Goal: Check status: Check status

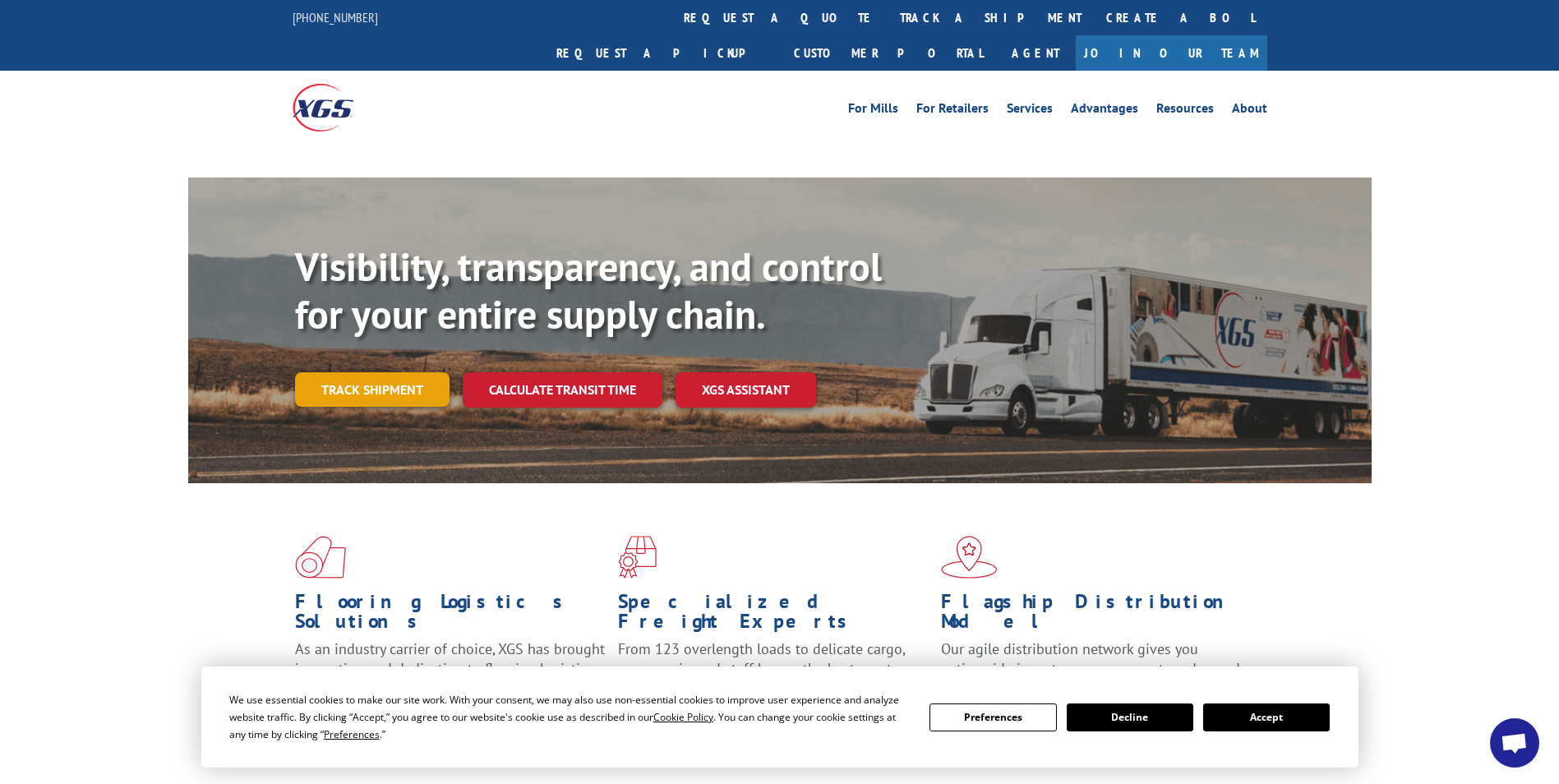
click at [388, 372] on link "Track shipment" at bounding box center [372, 389] width 155 height 34
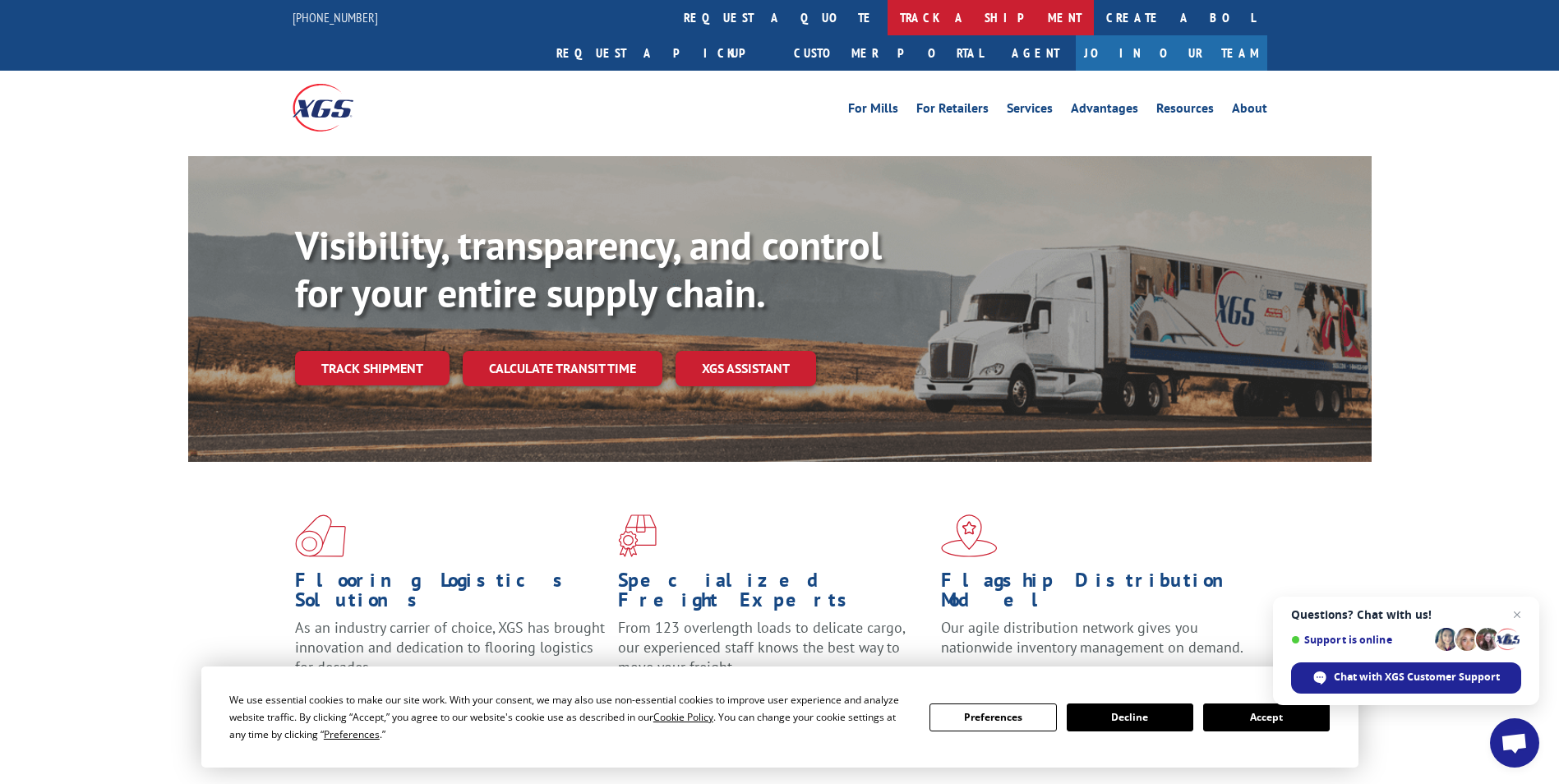
click at [887, 12] on link "track a shipment" at bounding box center [990, 17] width 206 height 35
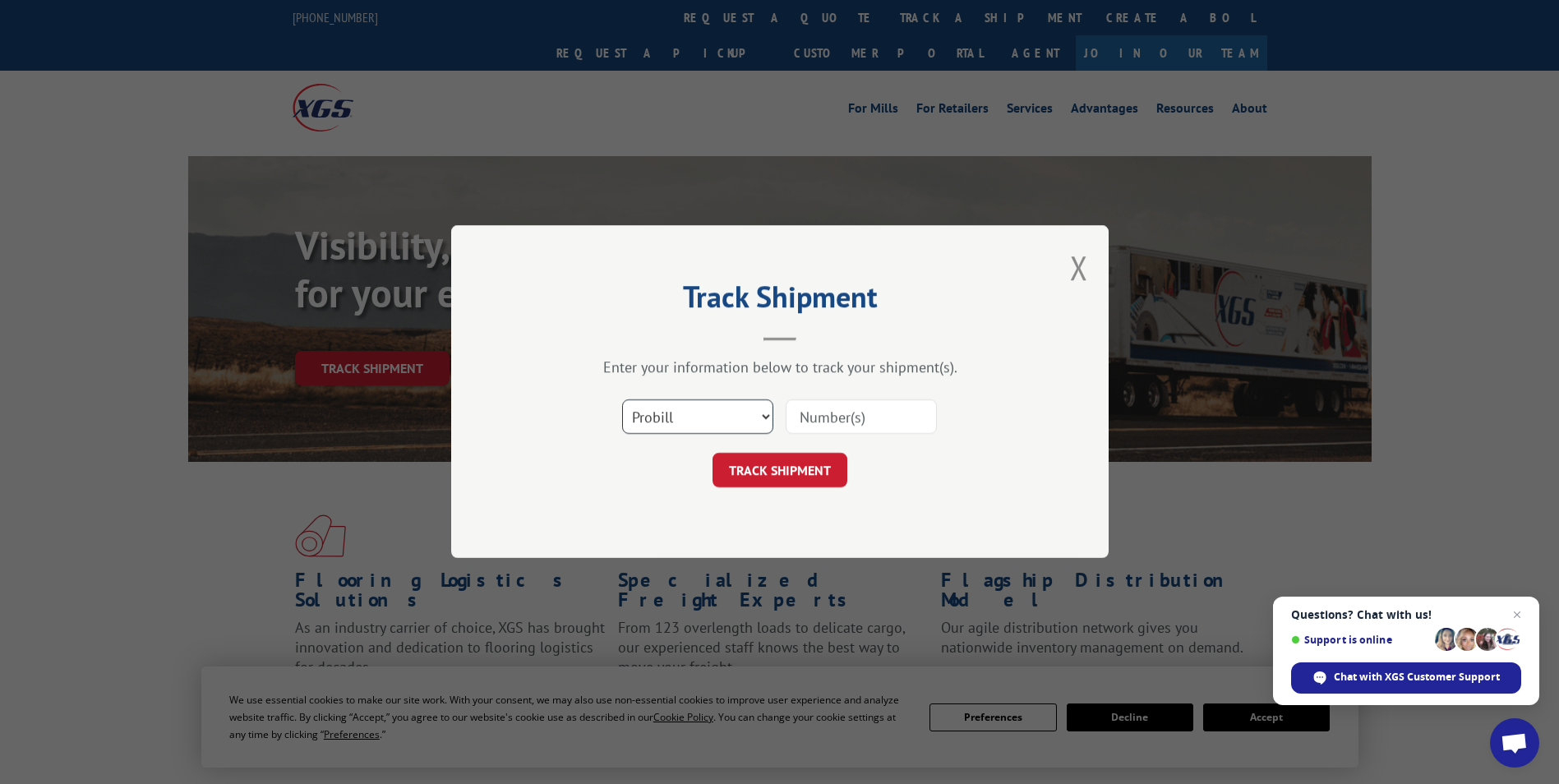
click at [685, 408] on select "Select category... Probill BOL PO" at bounding box center [697, 417] width 151 height 34
select select "po"
click at [622, 400] on select "Select category... Probill BOL PO" at bounding box center [697, 417] width 151 height 34
click at [857, 415] on input at bounding box center [862, 417] width 151 height 34
type input "60530102"
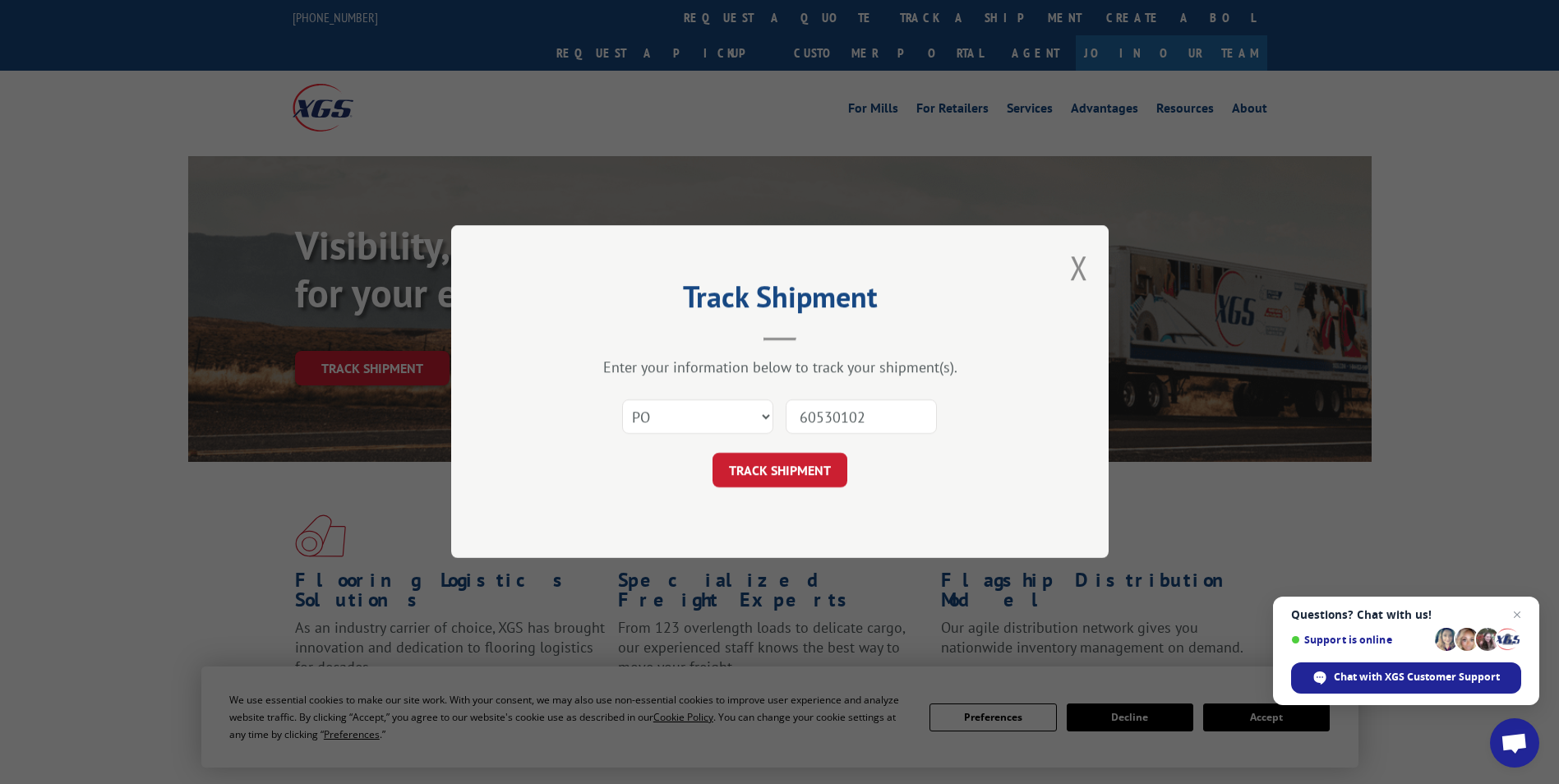
click at [712, 453] on button "TRACK SHIPMENT" at bounding box center [779, 471] width 135 height 34
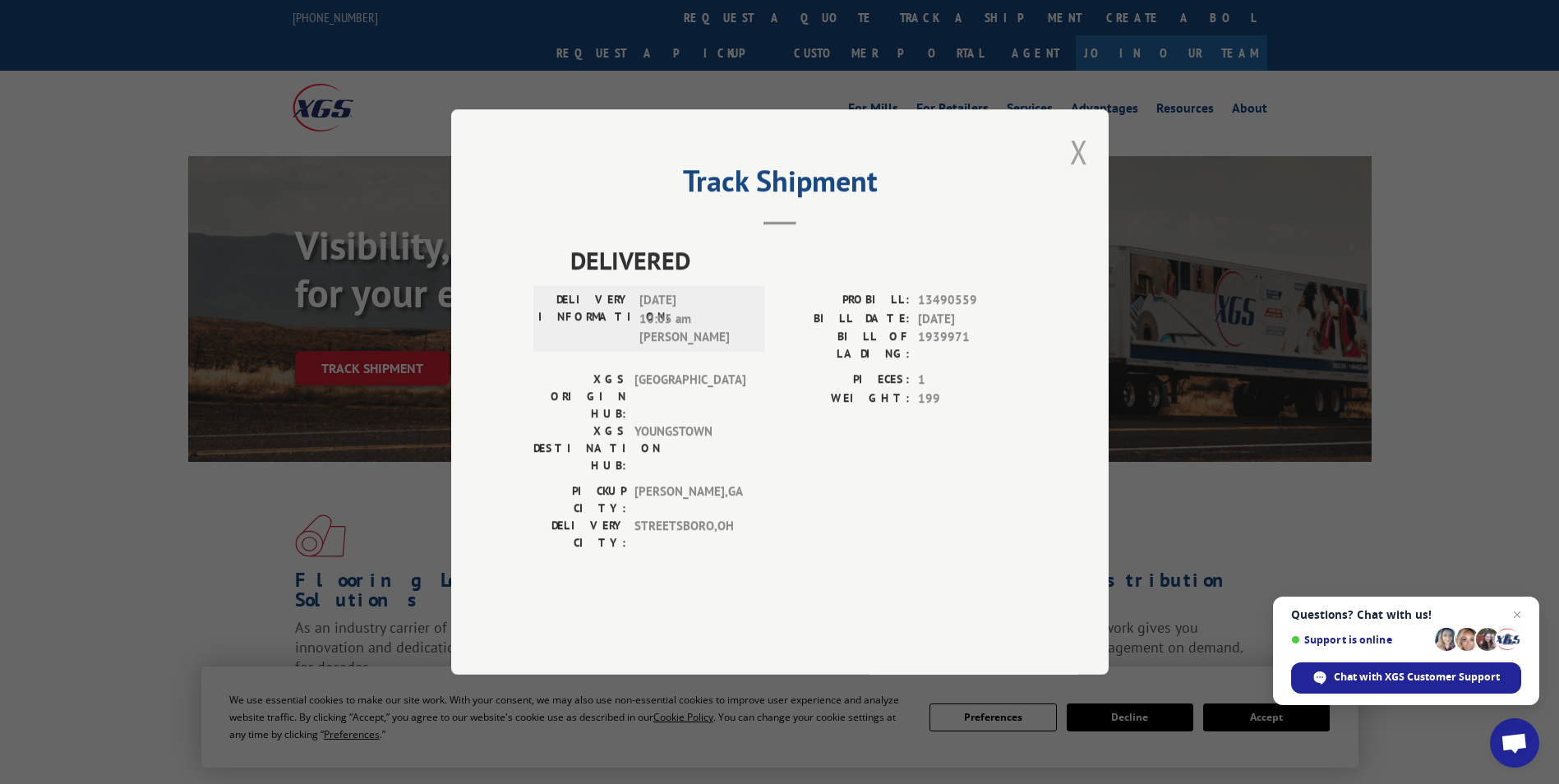
click at [1075, 173] on button "Close modal" at bounding box center [1079, 151] width 18 height 44
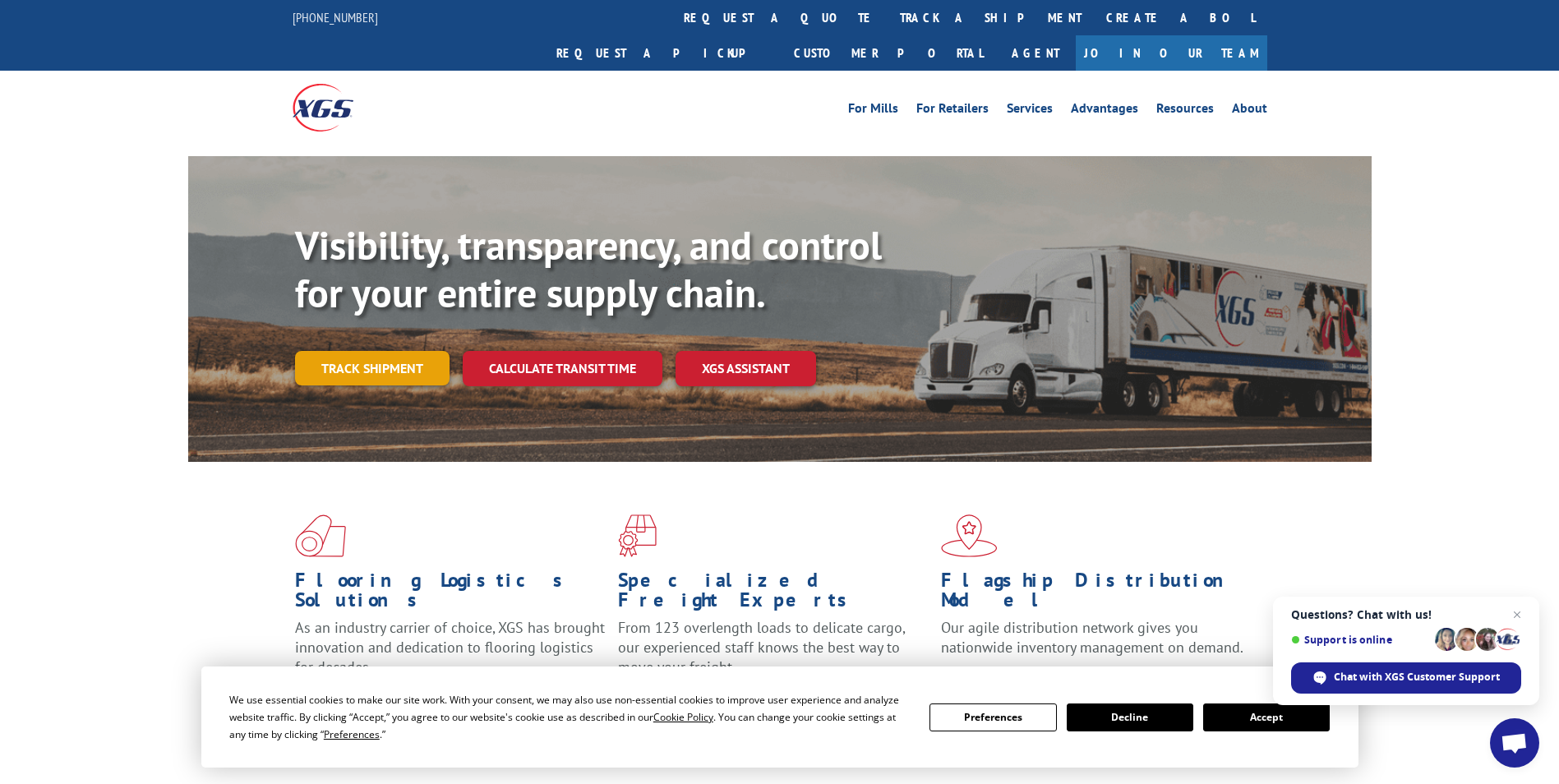
click at [392, 351] on link "Track shipment" at bounding box center [372, 368] width 155 height 34
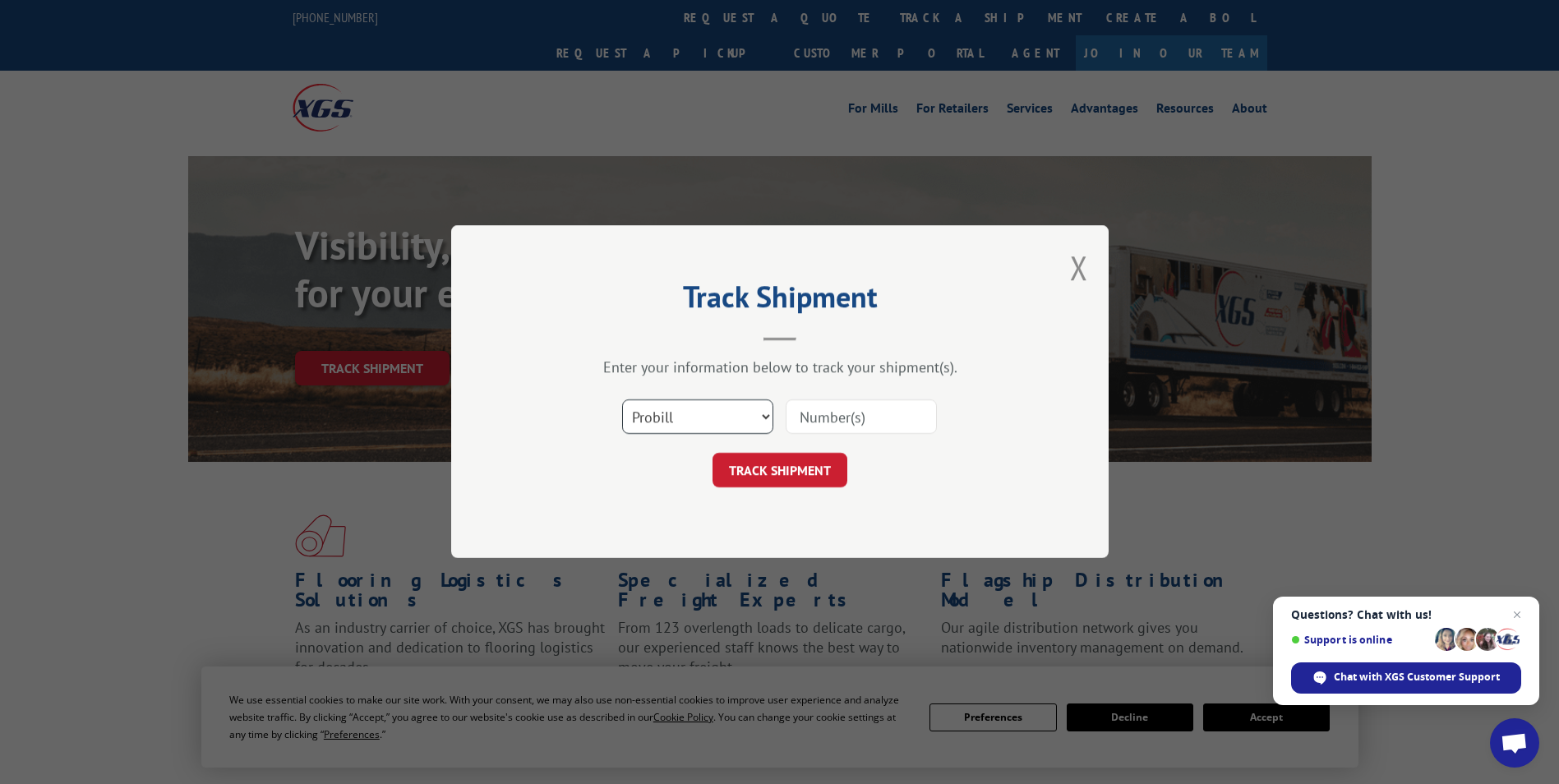
click at [731, 410] on select "Select category... Probill BOL PO" at bounding box center [697, 417] width 151 height 34
select select "po"
click at [622, 400] on select "Select category... Probill BOL PO" at bounding box center [697, 417] width 151 height 34
click at [825, 414] on input at bounding box center [862, 417] width 151 height 34
type input "60530102"
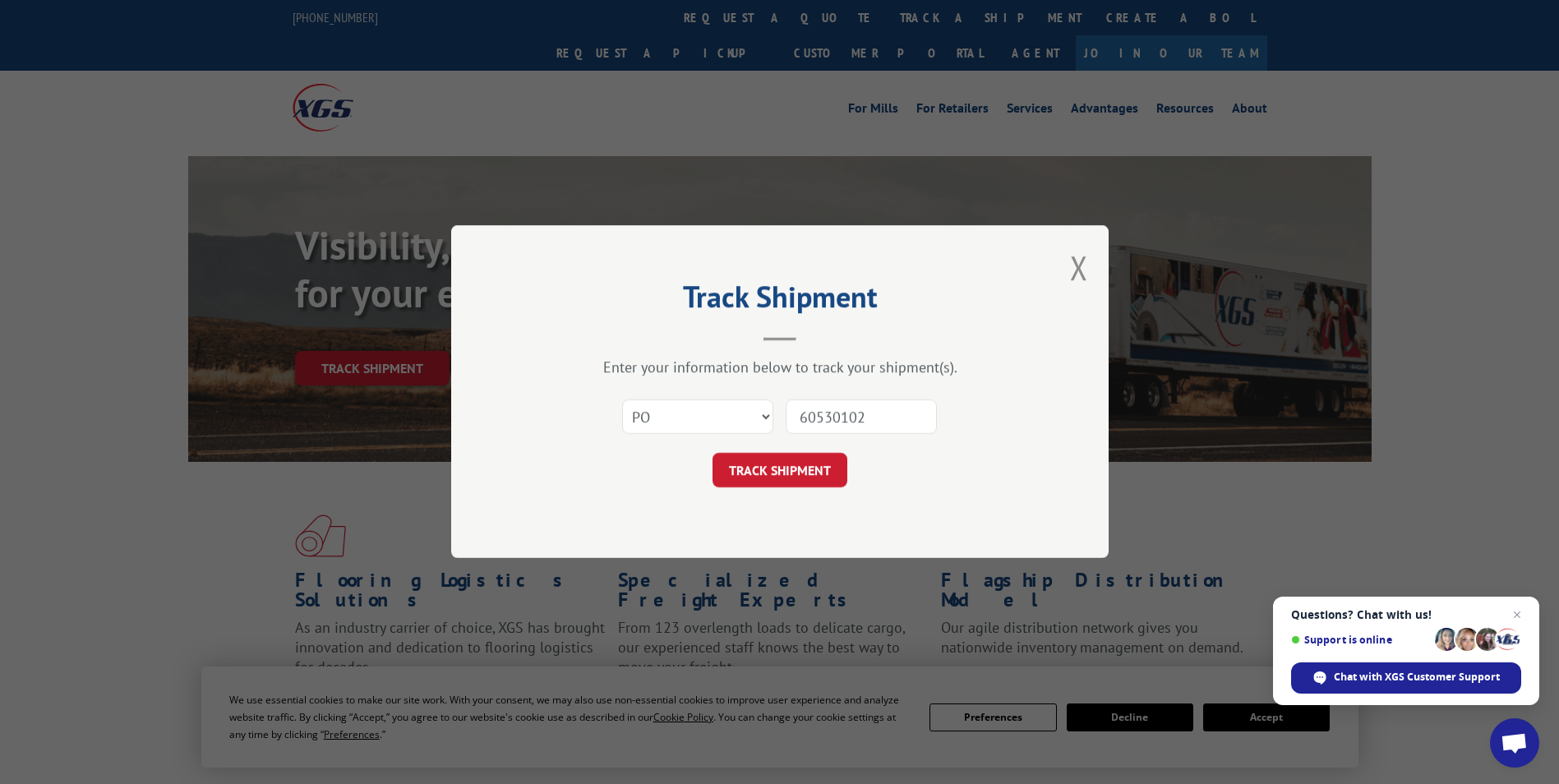
click button "TRACK SHIPMENT" at bounding box center [779, 471] width 135 height 34
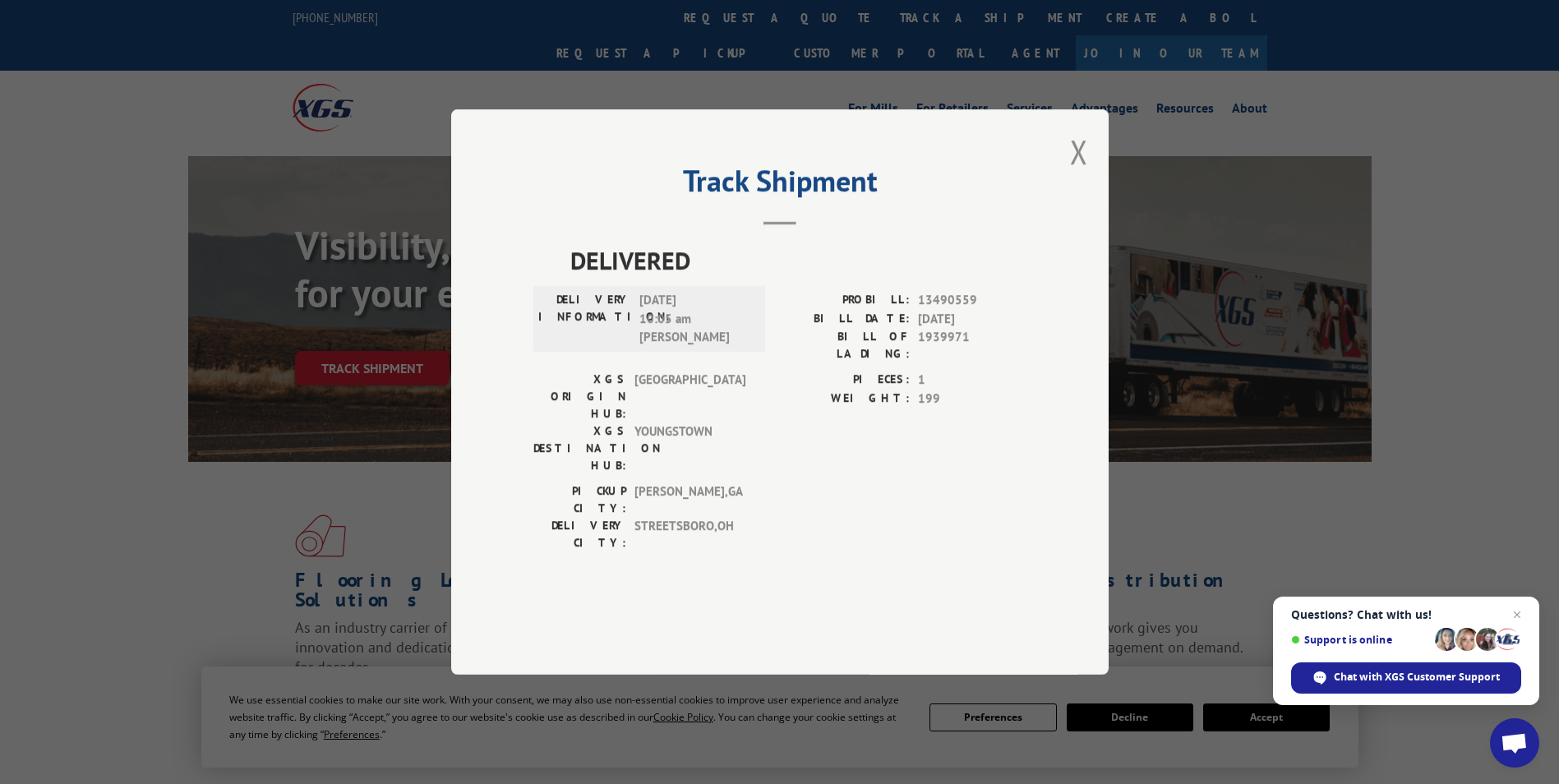
click at [1063, 187] on div "Track Shipment DELIVERED DELIVERY INFORMATION: [DATE] 10:05 am [PERSON_NAME]: 1…" at bounding box center [779, 392] width 657 height 565
click at [1075, 173] on button "Close modal" at bounding box center [1079, 151] width 18 height 44
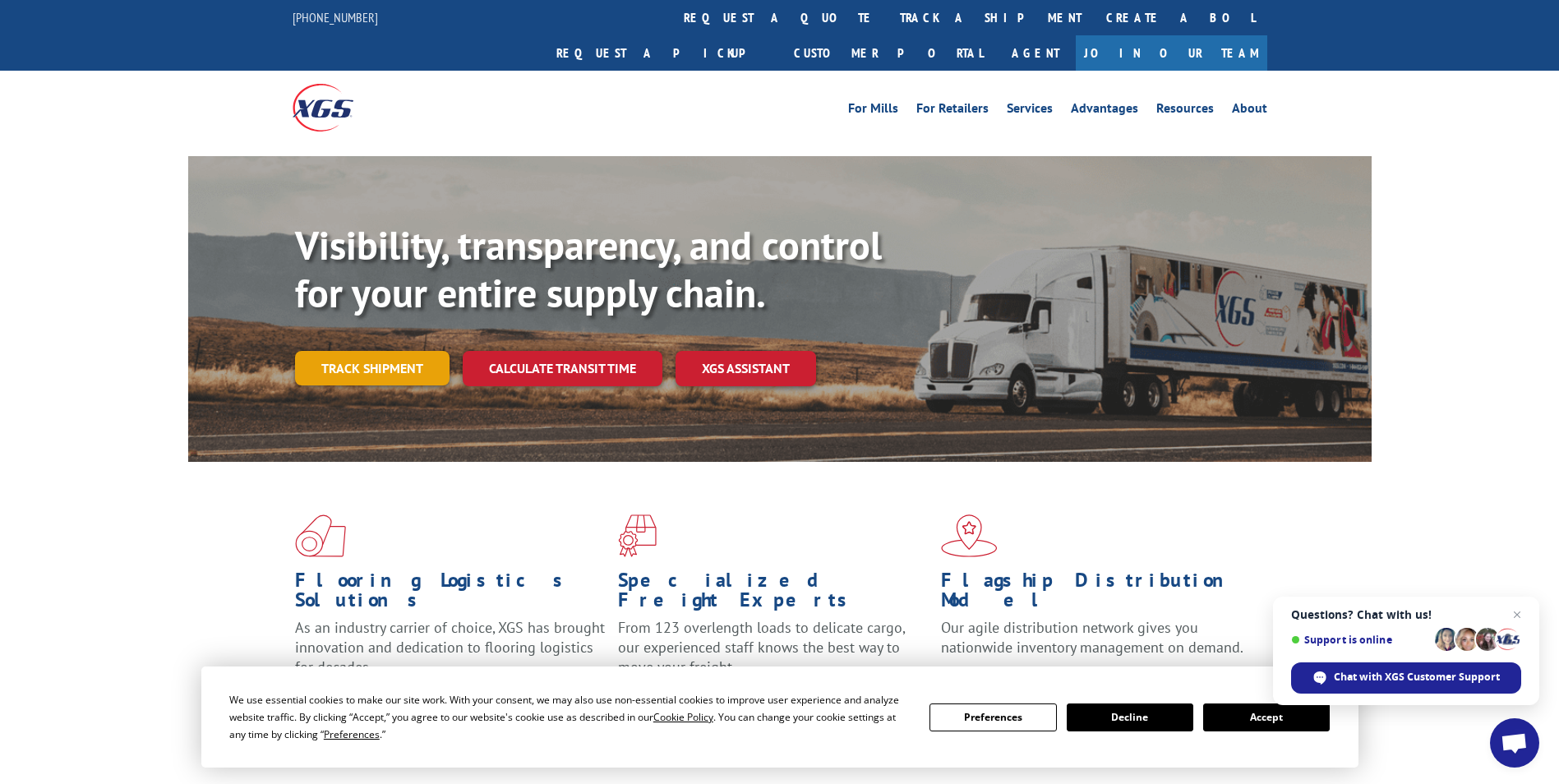
click at [331, 351] on link "Track shipment" at bounding box center [372, 368] width 155 height 34
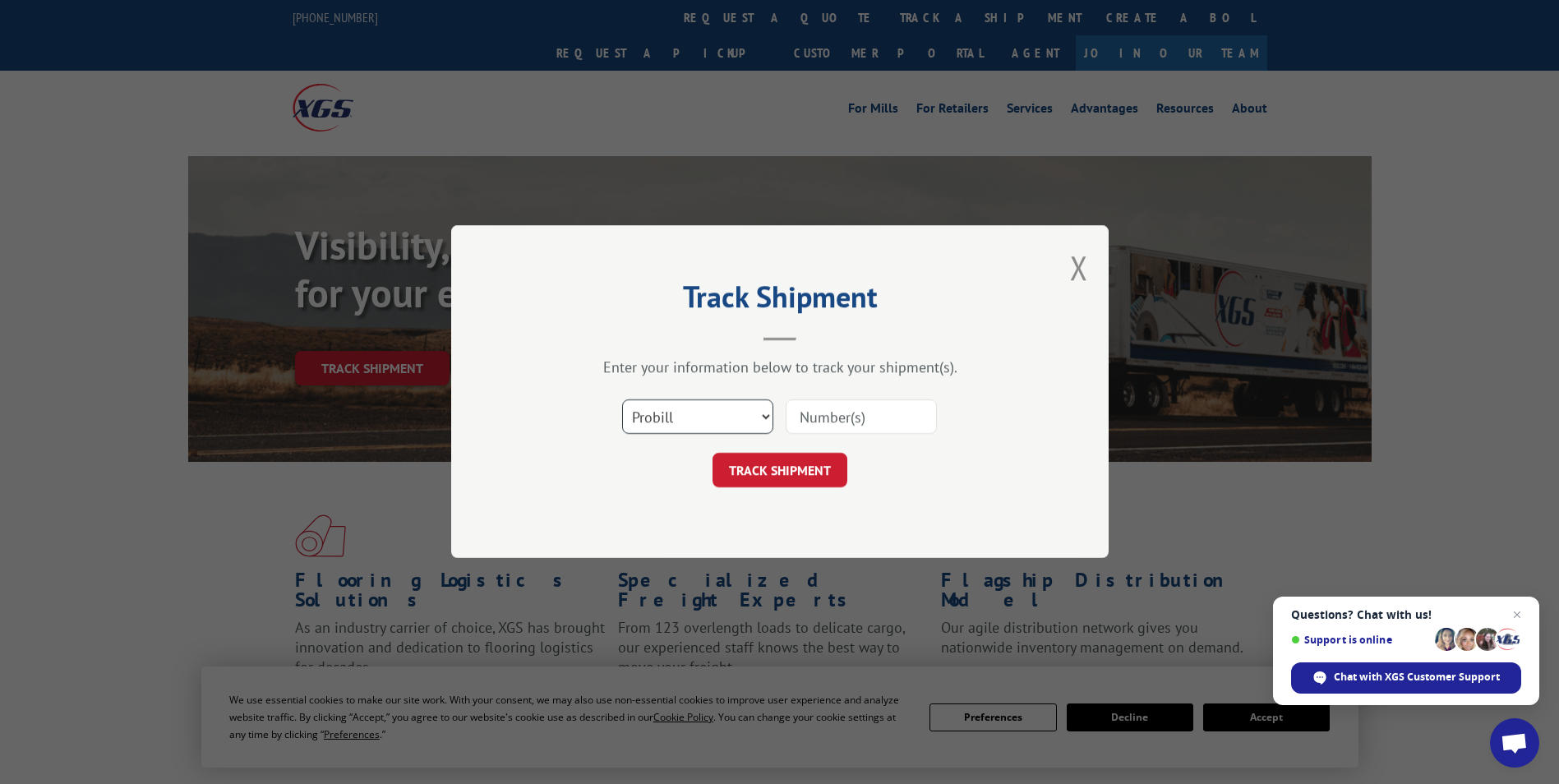
click at [693, 429] on select "Select category... Probill BOL PO" at bounding box center [697, 417] width 151 height 34
select select "bol"
click at [622, 400] on select "Select category... Probill BOL PO" at bounding box center [697, 417] width 151 height 34
click at [793, 412] on input at bounding box center [862, 417] width 151 height 34
paste input "6013084"
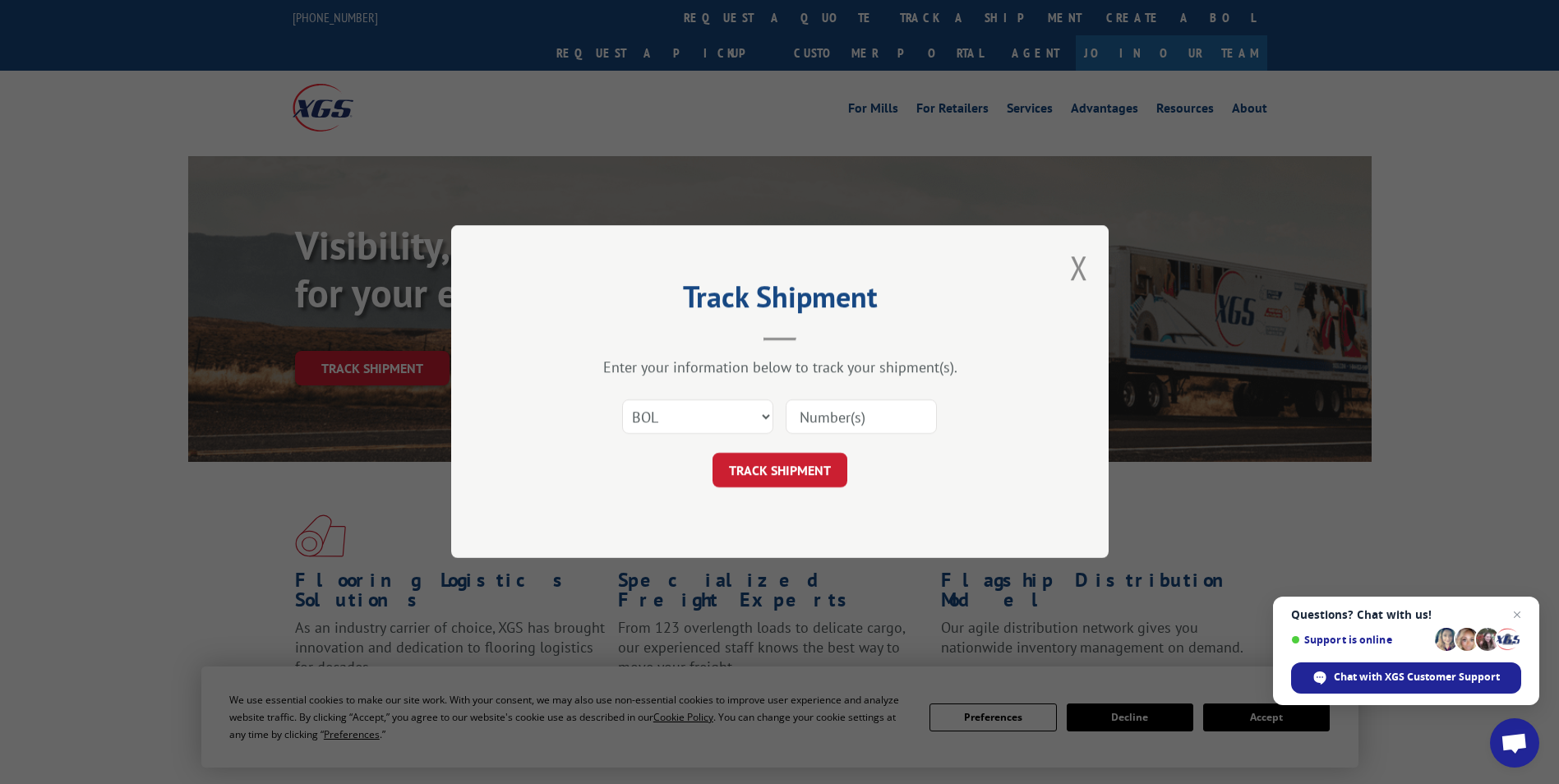
type input "6013084"
click button "TRACK SHIPMENT" at bounding box center [779, 471] width 135 height 34
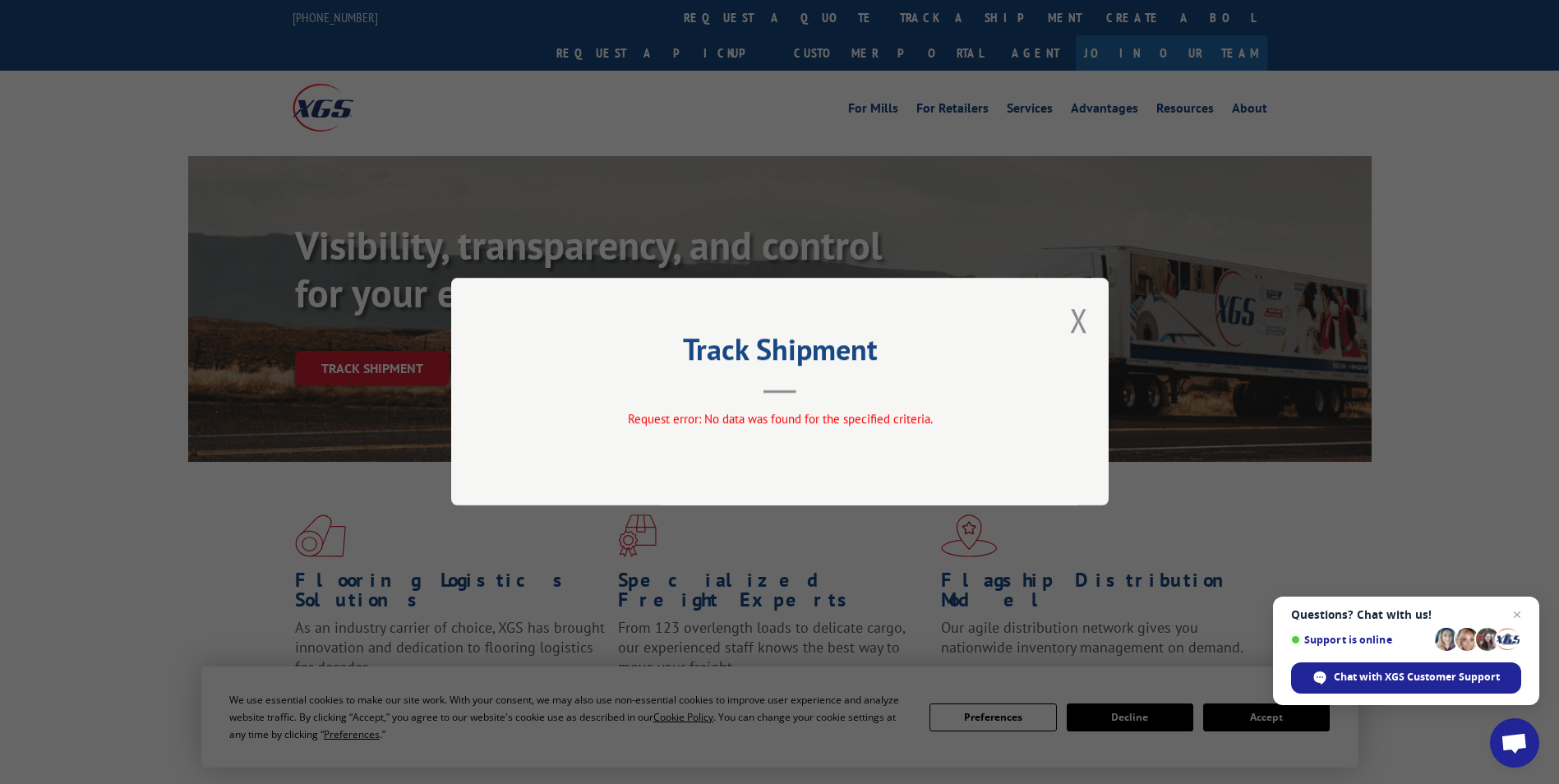
click at [1056, 313] on div "Track Shipment Request error: No data was found for the specified criteria." at bounding box center [779, 391] width 657 height 228
click at [1087, 315] on button "Close modal" at bounding box center [1079, 319] width 18 height 44
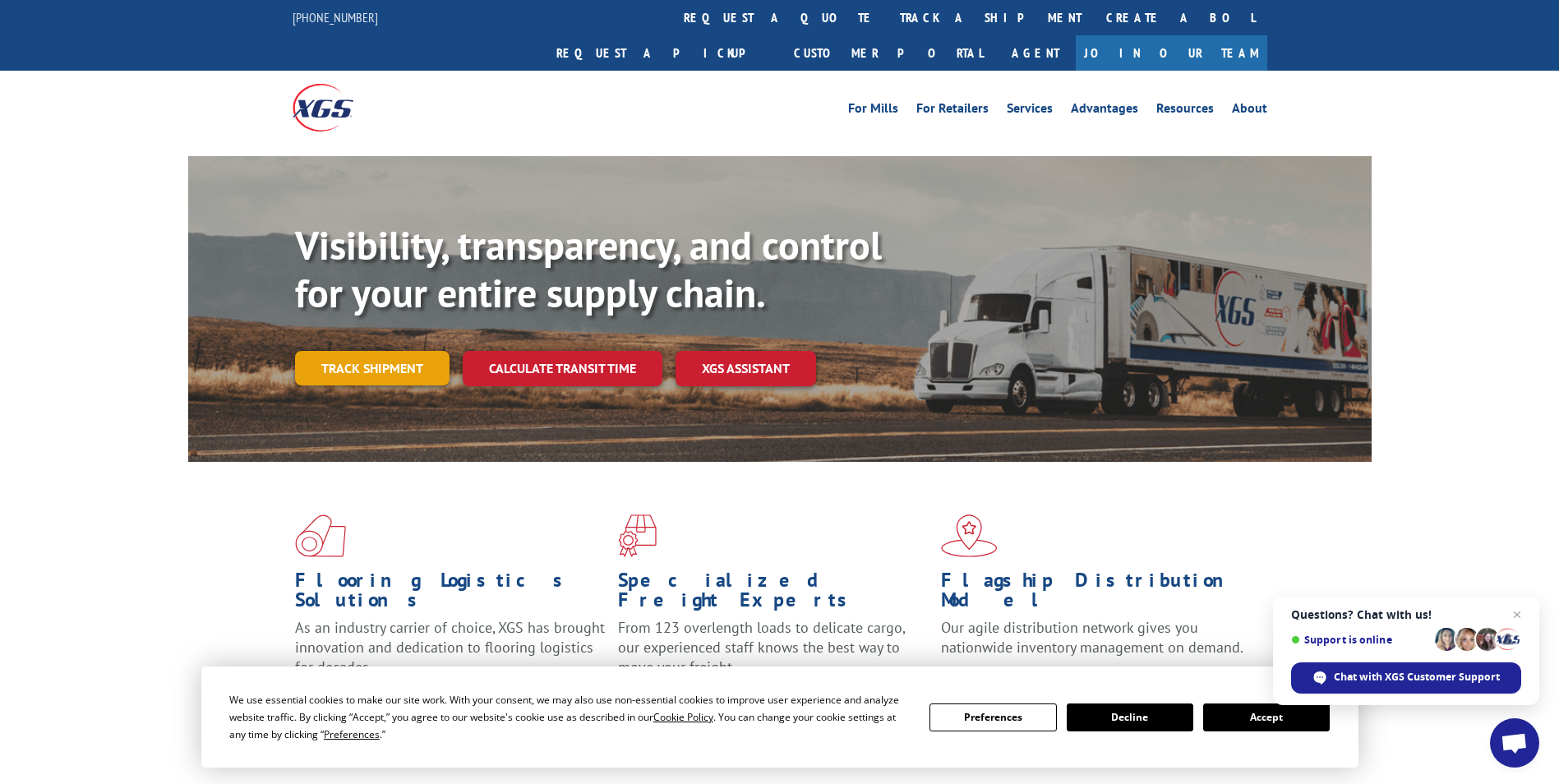
click at [414, 351] on link "Track shipment" at bounding box center [372, 368] width 155 height 34
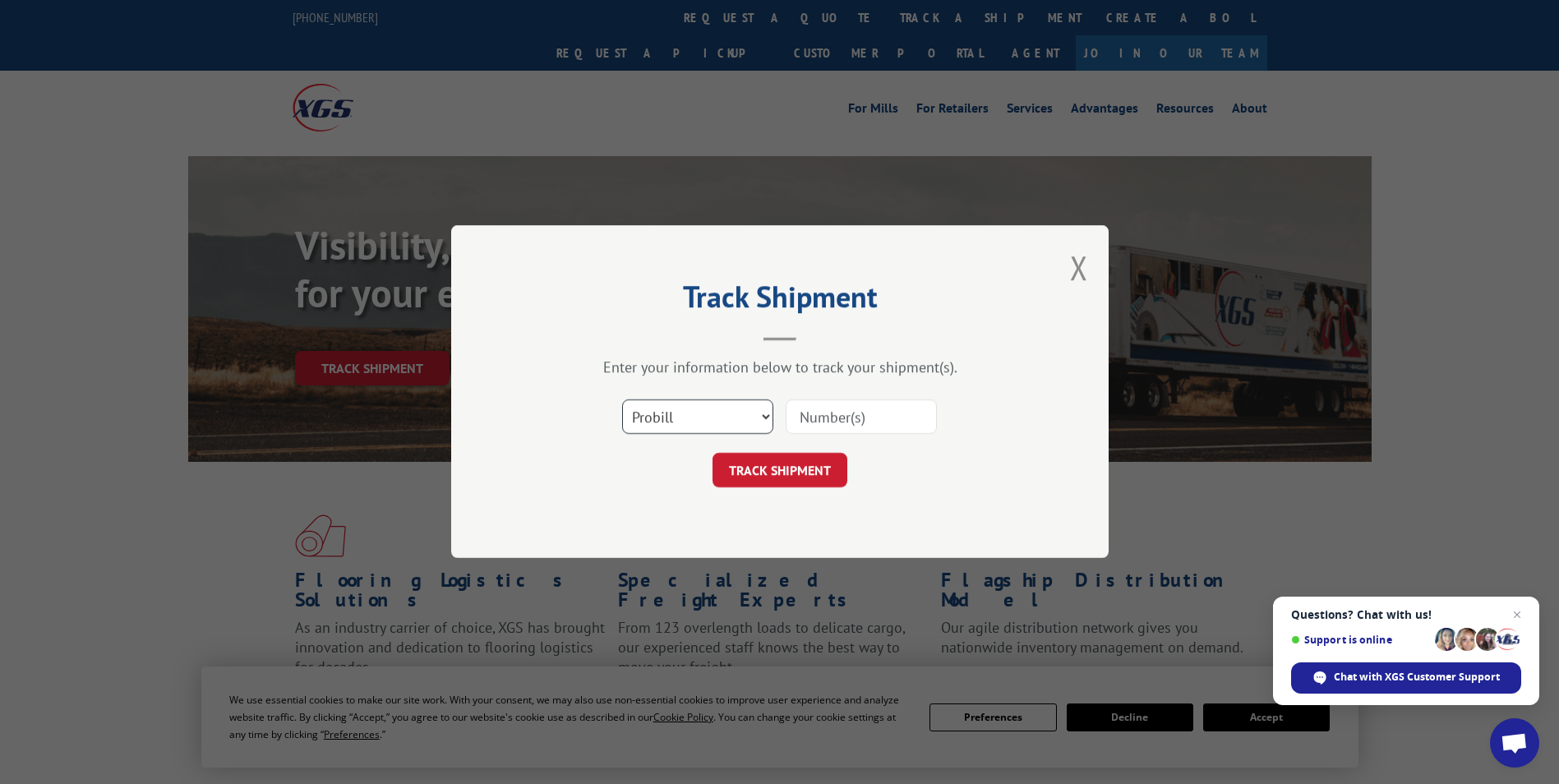
click at [718, 421] on select "Select category... Probill BOL PO" at bounding box center [697, 417] width 151 height 34
select select "po"
click at [622, 400] on select "Select category... Probill BOL PO" at bounding box center [697, 417] width 151 height 34
click at [791, 405] on input at bounding box center [862, 417] width 151 height 34
type input "60530103"
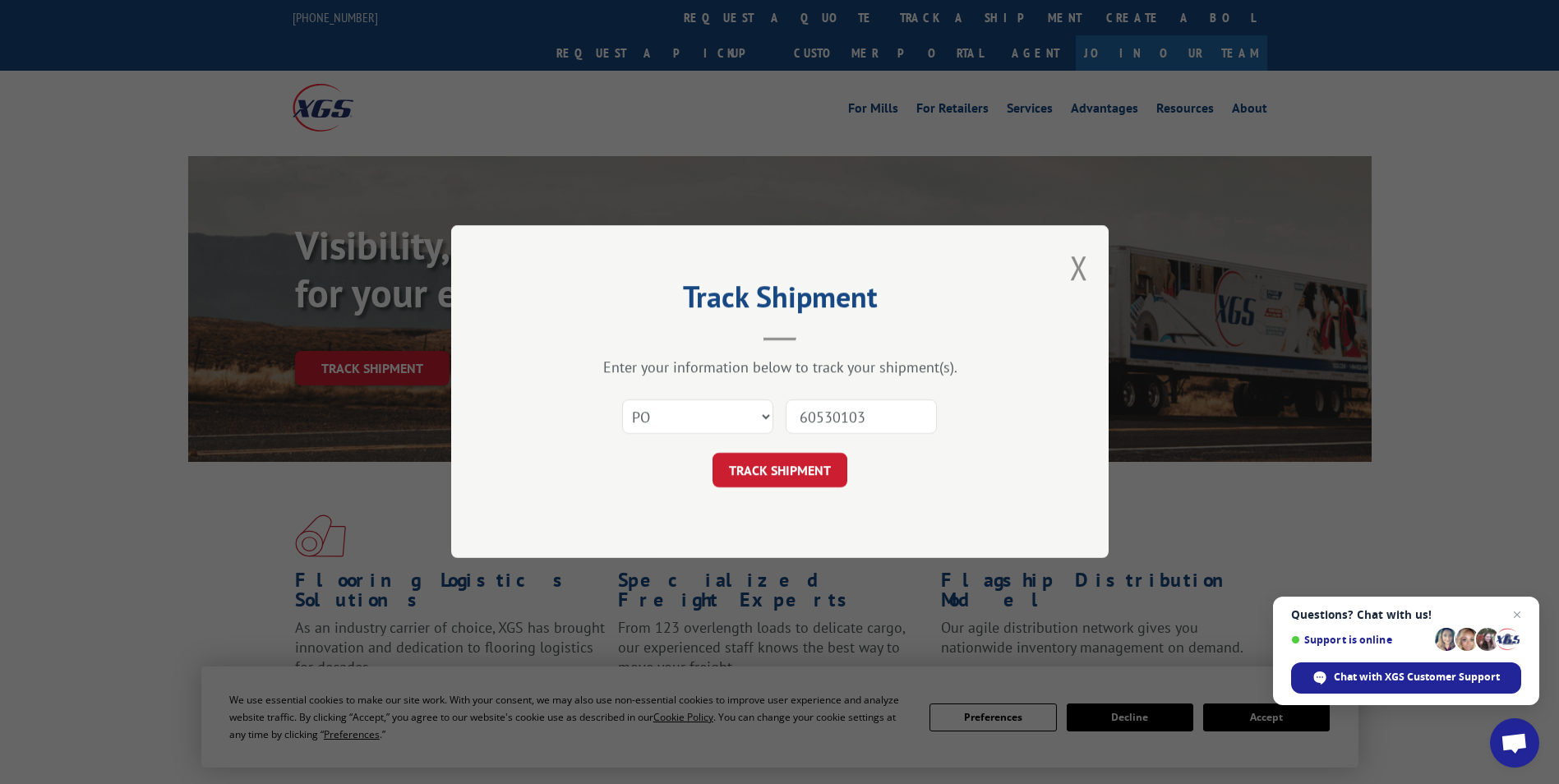
click button "TRACK SHIPMENT" at bounding box center [779, 471] width 135 height 34
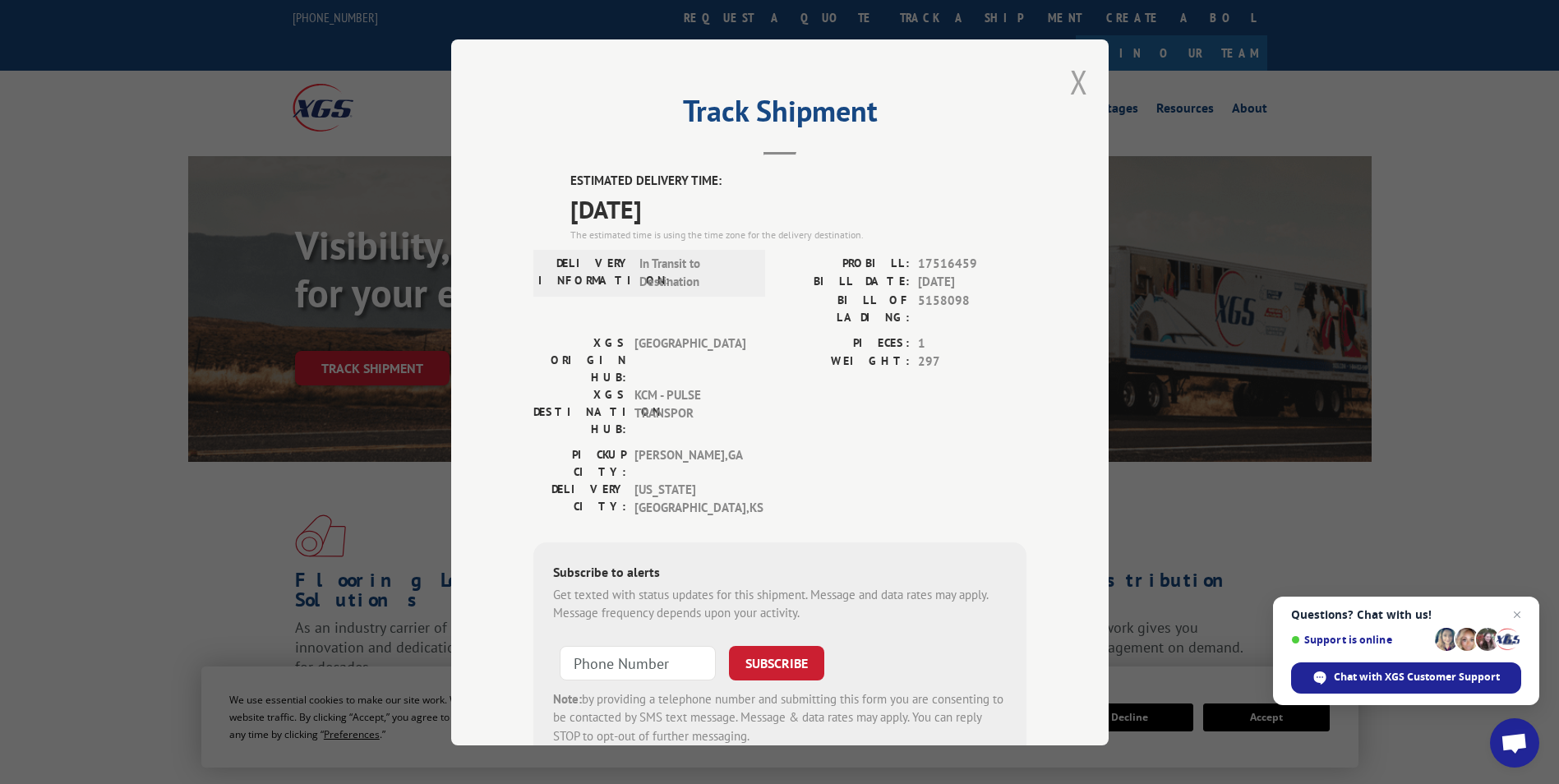
click at [1078, 75] on button "Close modal" at bounding box center [1079, 82] width 18 height 44
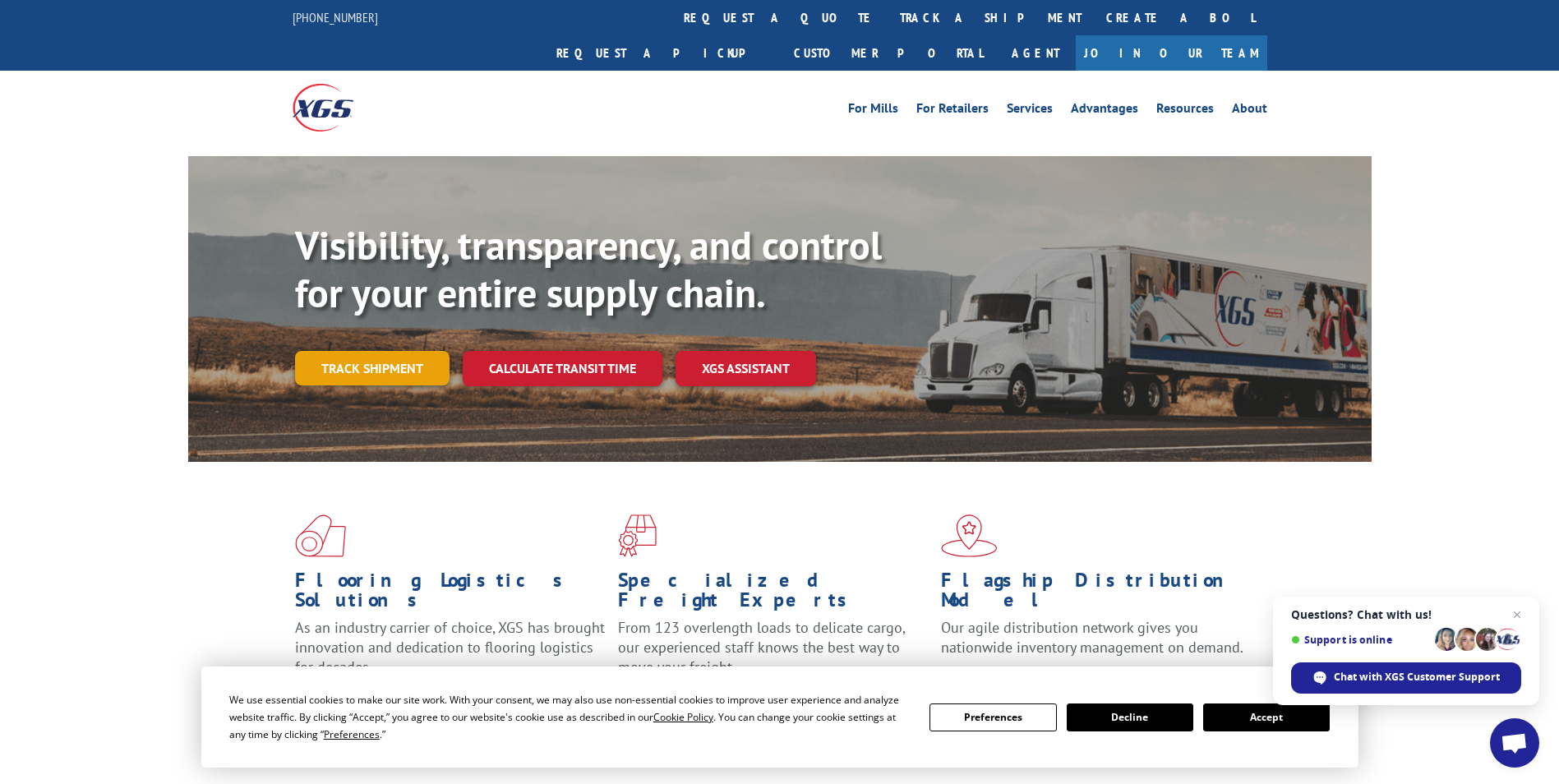
click at [374, 351] on link "Track shipment" at bounding box center [372, 368] width 155 height 34
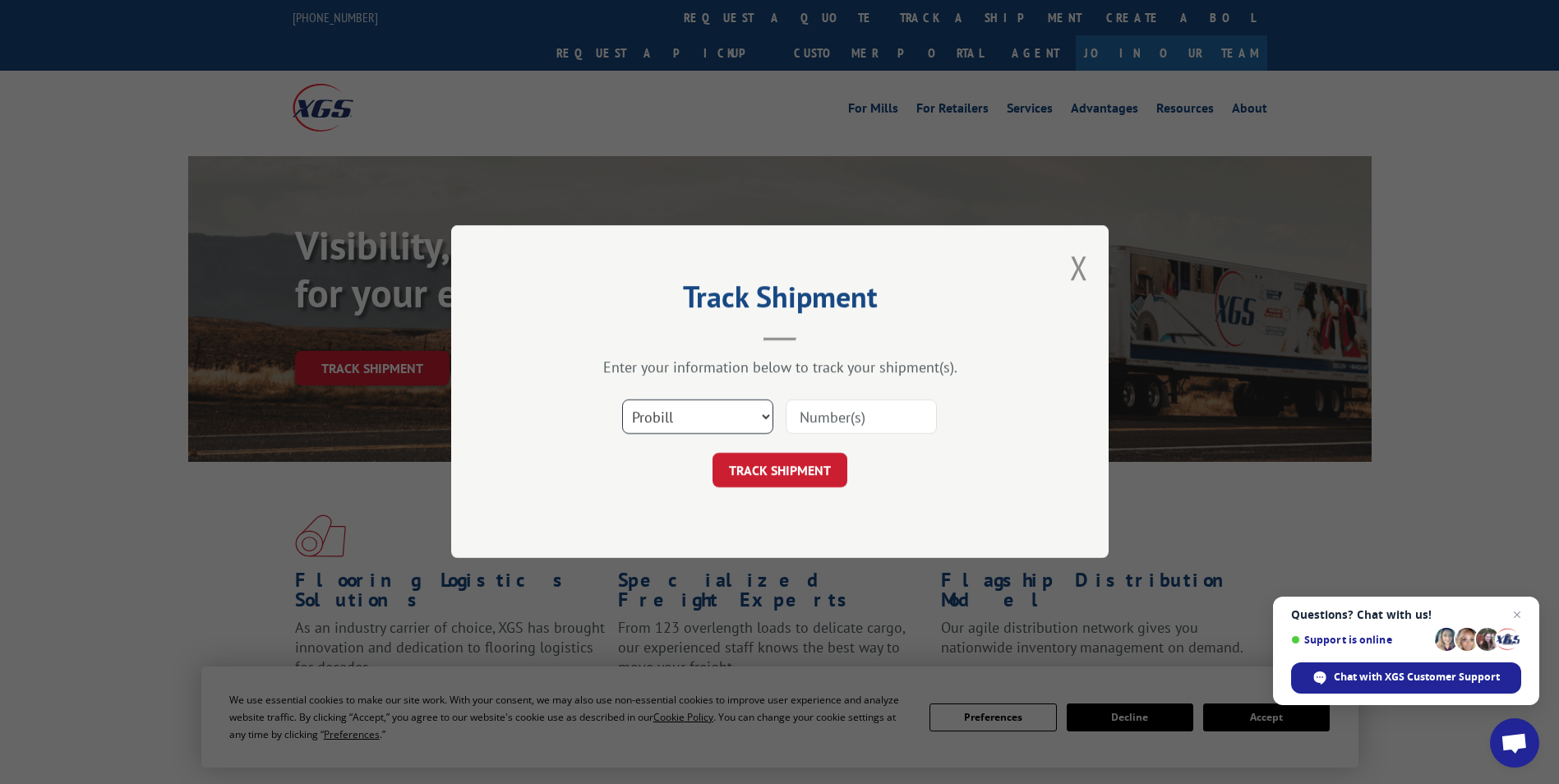
click at [730, 417] on select "Select category... Probill BOL PO" at bounding box center [697, 417] width 151 height 34
select select "po"
click at [622, 400] on select "Select category... Probill BOL PO" at bounding box center [697, 417] width 151 height 34
click at [806, 412] on input at bounding box center [862, 417] width 151 height 34
type input "60530043"
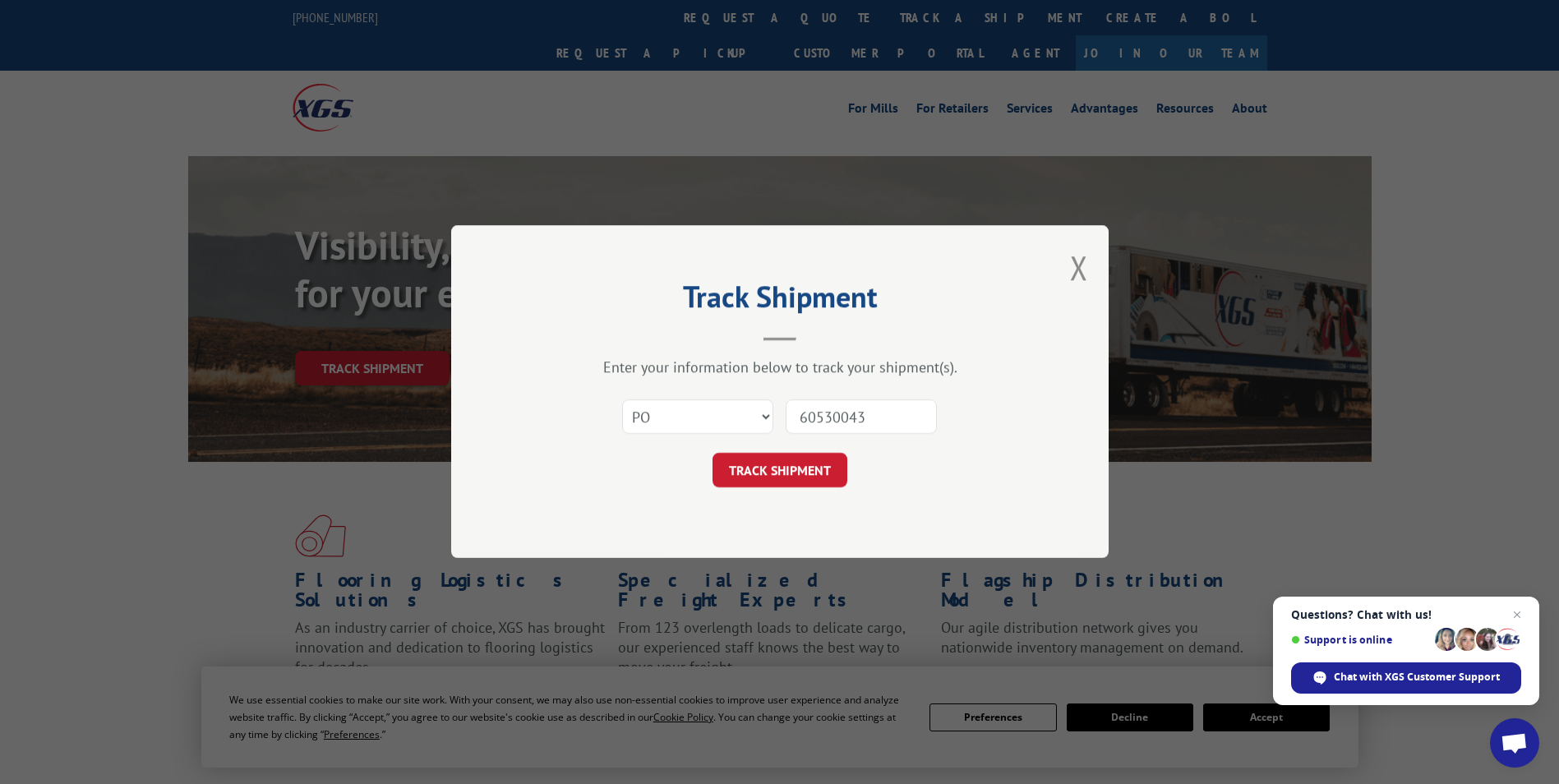
click button "TRACK SHIPMENT" at bounding box center [779, 471] width 135 height 34
